Goal: Information Seeking & Learning: Learn about a topic

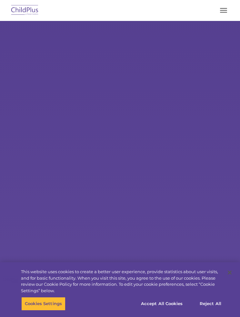
select select "MEDIUM"
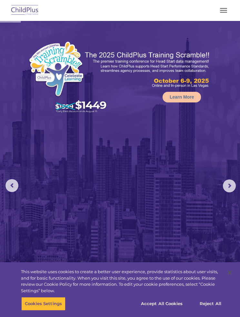
click at [225, 6] on button "button" at bounding box center [224, 10] width 14 height 10
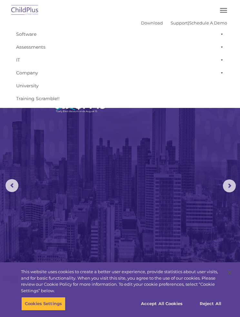
click at [225, 13] on button "button" at bounding box center [224, 10] width 14 height 10
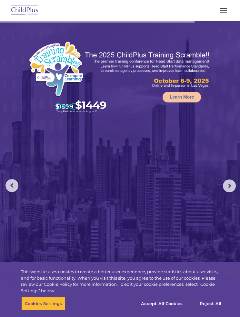
click at [218, 4] on div at bounding box center [120, 10] width 214 height 15
click at [218, 12] on button "button" at bounding box center [224, 10] width 14 height 10
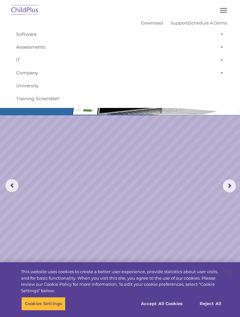
click at [225, 8] on span "button" at bounding box center [223, 8] width 7 height 1
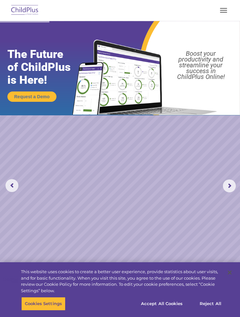
click at [224, 11] on button "button" at bounding box center [224, 10] width 14 height 10
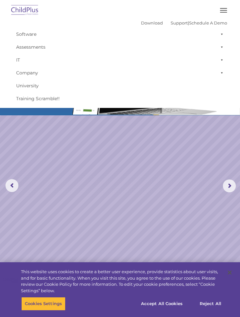
click at [221, 32] on span at bounding box center [220, 34] width 6 height 13
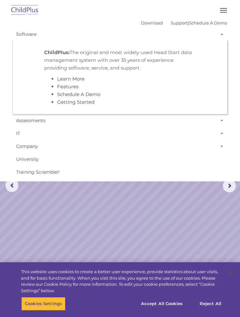
click at [223, 32] on span at bounding box center [220, 34] width 6 height 13
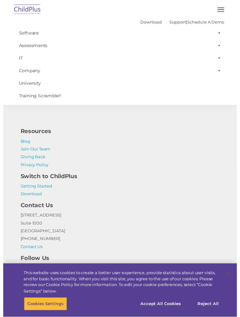
scroll to position [1359, 0]
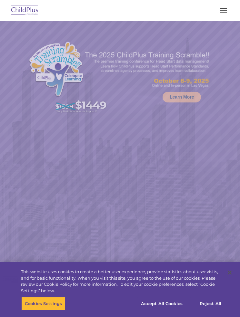
select select "MEDIUM"
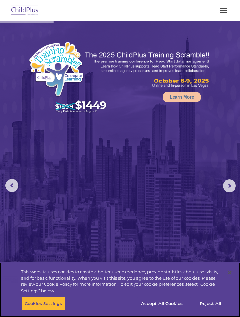
click at [172, 306] on button "Accept All Cookies" at bounding box center [161, 304] width 49 height 14
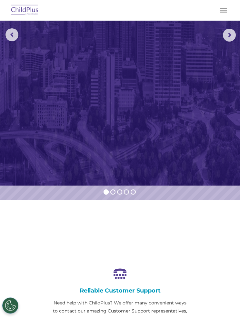
scroll to position [149, 0]
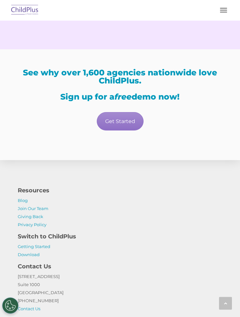
scroll to position [1727, 0]
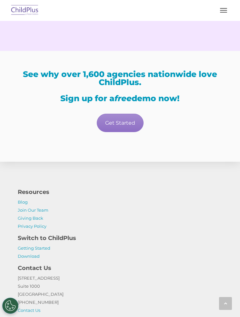
click at [223, 7] on button "button" at bounding box center [224, 10] width 14 height 10
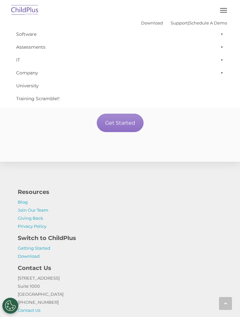
click at [27, 3] on img at bounding box center [25, 10] width 30 height 15
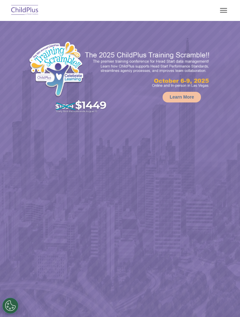
select select "MEDIUM"
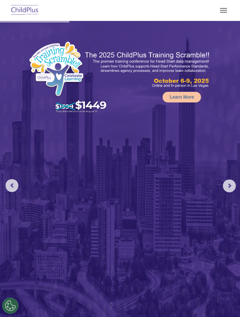
click at [222, 190] on img at bounding box center [120, 179] width 240 height 316
click at [227, 184] on rs-arrow at bounding box center [229, 186] width 13 height 13
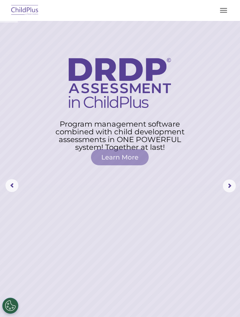
click at [227, 9] on button "button" at bounding box center [224, 10] width 14 height 10
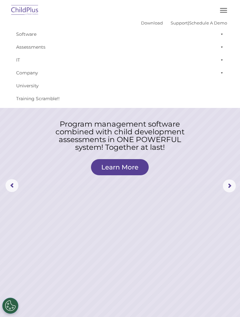
click at [223, 72] on span at bounding box center [220, 72] width 6 height 13
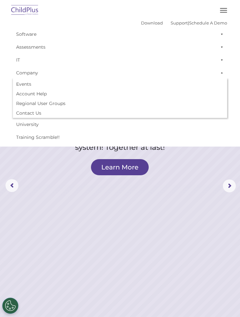
click at [221, 62] on span at bounding box center [220, 60] width 6 height 13
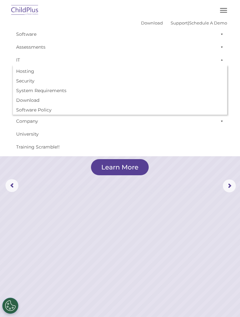
click at [219, 47] on span at bounding box center [220, 47] width 6 height 13
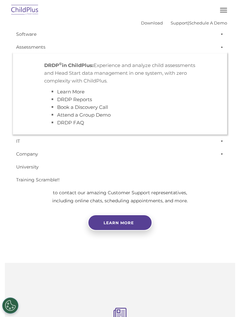
scroll to position [269, 0]
click at [222, 8] on span "button" at bounding box center [223, 8] width 7 height 1
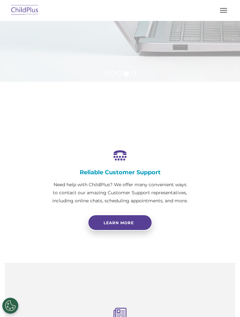
click at [29, 10] on img at bounding box center [25, 10] width 30 height 15
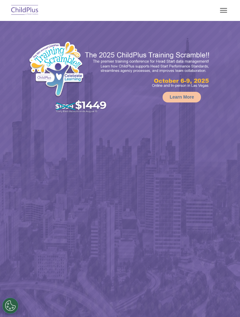
select select "MEDIUM"
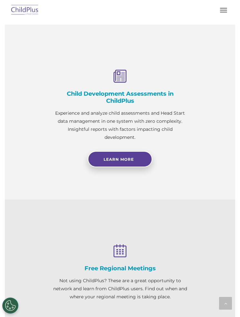
scroll to position [508, 0]
click at [138, 167] on link "Learn More" at bounding box center [120, 159] width 64 height 16
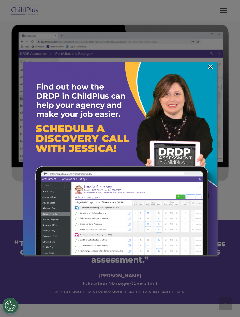
scroll to position [363, 0]
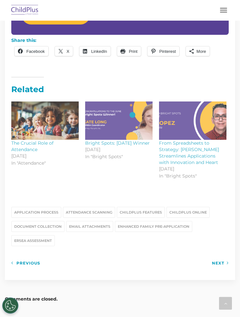
scroll to position [697, 0]
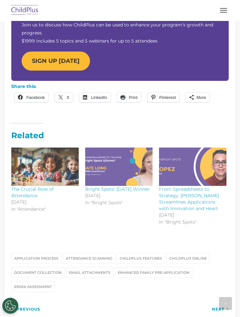
click at [48, 66] on link "SIGN UP [DATE]" at bounding box center [56, 61] width 68 height 19
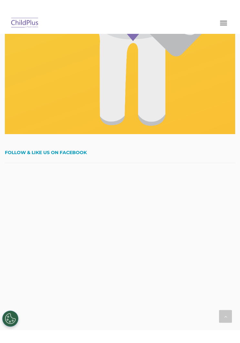
scroll to position [1454, 0]
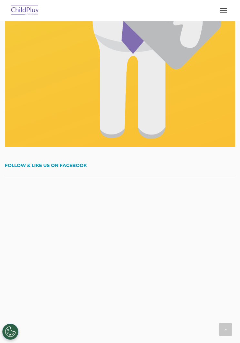
click at [34, 10] on img at bounding box center [25, 10] width 30 height 15
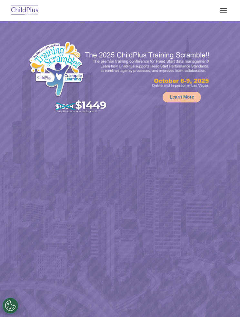
select select "MEDIUM"
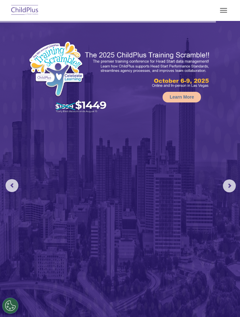
click at [224, 12] on span "button" at bounding box center [223, 12] width 7 height 1
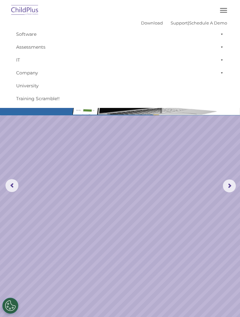
click at [150, 22] on link "Download" at bounding box center [152, 22] width 22 height 5
